Goal: Check status: Check status

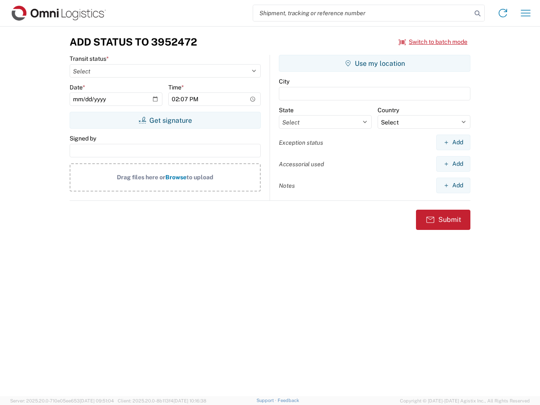
click at [362, 13] on input "search" at bounding box center [362, 13] width 218 height 16
click at [477, 13] on icon at bounding box center [477, 14] width 12 height 12
click at [503, 13] on icon at bounding box center [502, 12] width 13 height 13
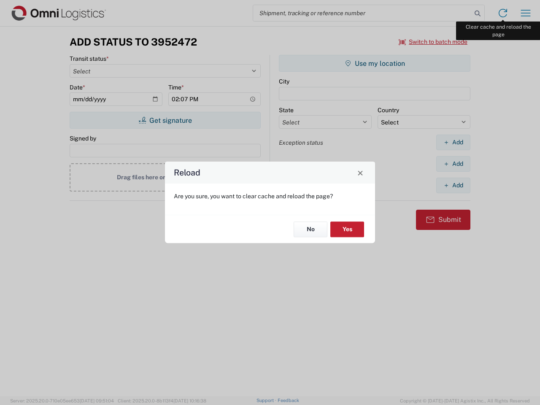
click at [525, 13] on div "Reload Are you sure, you want to clear cache and reload the page? No Yes" at bounding box center [270, 202] width 540 height 405
click at [433, 42] on div "Reload Are you sure, you want to clear cache and reload the page? No Yes" at bounding box center [270, 202] width 540 height 405
click at [165, 120] on div "Reload Are you sure, you want to clear cache and reload the page? No Yes" at bounding box center [270, 202] width 540 height 405
click at [374, 63] on div "Reload Are you sure, you want to clear cache and reload the page? No Yes" at bounding box center [270, 202] width 540 height 405
click at [453, 142] on div "Reload Are you sure, you want to clear cache and reload the page? No Yes" at bounding box center [270, 202] width 540 height 405
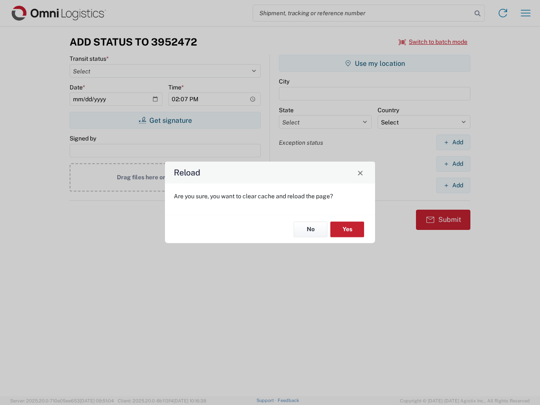
click at [453, 164] on div "Reload Are you sure, you want to clear cache and reload the page? No Yes" at bounding box center [270, 202] width 540 height 405
click at [453, 185] on div "Reload Are you sure, you want to clear cache and reload the page? No Yes" at bounding box center [270, 202] width 540 height 405
